Goal: Transaction & Acquisition: Register for event/course

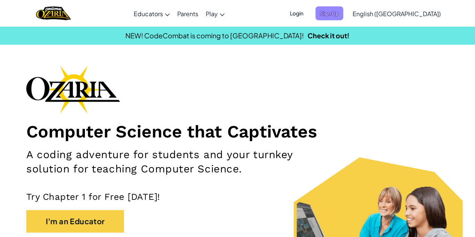
click at [343, 15] on span "Sign Up" at bounding box center [330, 13] width 28 height 14
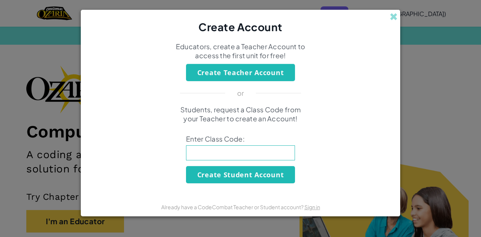
click at [225, 148] on input at bounding box center [240, 152] width 109 height 15
type input "BoyLeafFind"
click at [231, 173] on button "Create Student Account" at bounding box center [240, 174] width 109 height 17
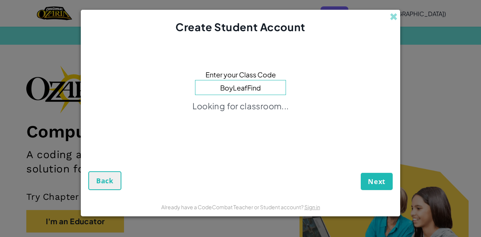
click at [357, 172] on div "Next Back" at bounding box center [240, 167] width 304 height 46
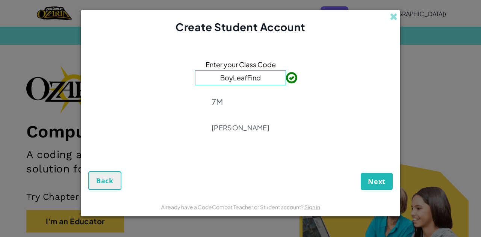
click at [359, 172] on div "Next Back" at bounding box center [240, 172] width 304 height 36
click at [370, 183] on span "Next" at bounding box center [377, 181] width 18 height 9
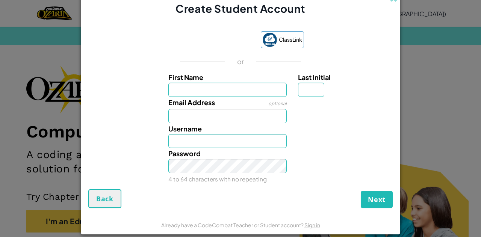
click at [217, 89] on input "First Name" at bounding box center [227, 90] width 119 height 14
type input "[PERSON_NAME]"
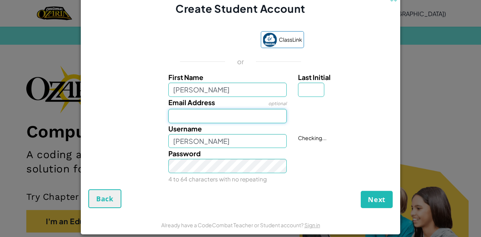
click at [223, 113] on input "Email Address" at bounding box center [227, 116] width 119 height 14
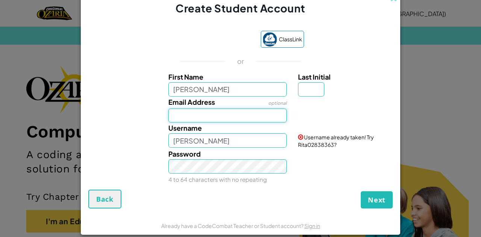
type input "[EMAIL_ADDRESS][DOMAIN_NAME]"
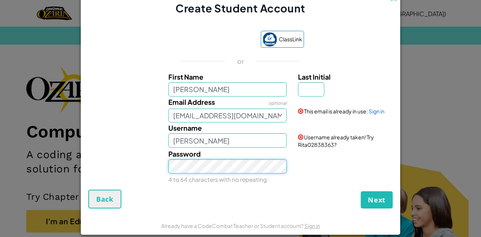
click at [361, 191] on button "Next" at bounding box center [377, 199] width 32 height 17
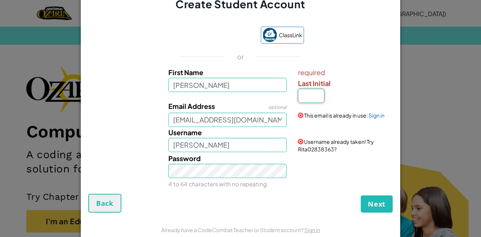
click at [301, 100] on input "Last Initial" at bounding box center [311, 96] width 26 height 14
type input "l"
type input "RitaL"
click at [379, 200] on span "Next" at bounding box center [377, 204] width 18 height 9
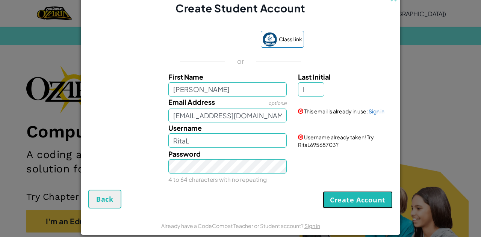
click at [362, 198] on button "Create Account" at bounding box center [358, 199] width 70 height 17
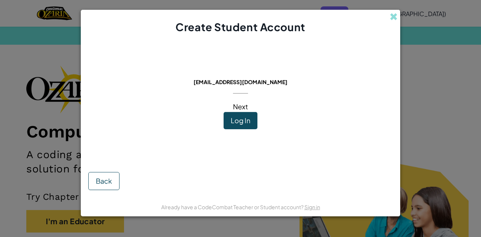
click at [258, 110] on div "This email is already in use: [EMAIL_ADDRESS][DOMAIN_NAME] Next Log In" at bounding box center [240, 98] width 106 height 112
click at [244, 120] on span "Log In" at bounding box center [241, 120] width 20 height 9
